Goal: Find specific page/section: Find specific page/section

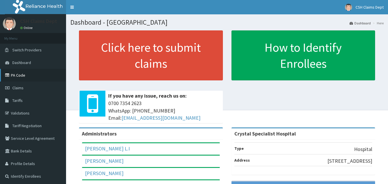
click at [14, 76] on link "PA Code" at bounding box center [33, 75] width 66 height 13
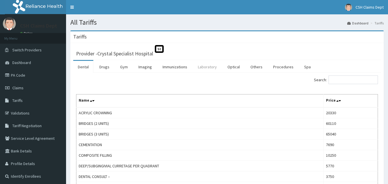
click at [205, 69] on link "Laboratory" at bounding box center [207, 67] width 28 height 12
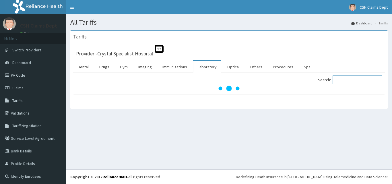
click at [343, 80] on input "Search:" at bounding box center [357, 79] width 49 height 9
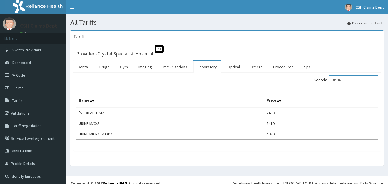
drag, startPoint x: 332, startPoint y: 76, endPoint x: 302, endPoint y: 75, distance: 30.1
click at [302, 75] on div "Search: URINA" at bounding box center [304, 80] width 147 height 10
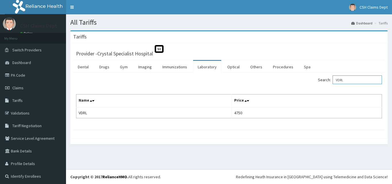
type input "VDRL"
